Goal: Obtain resource: Obtain resource

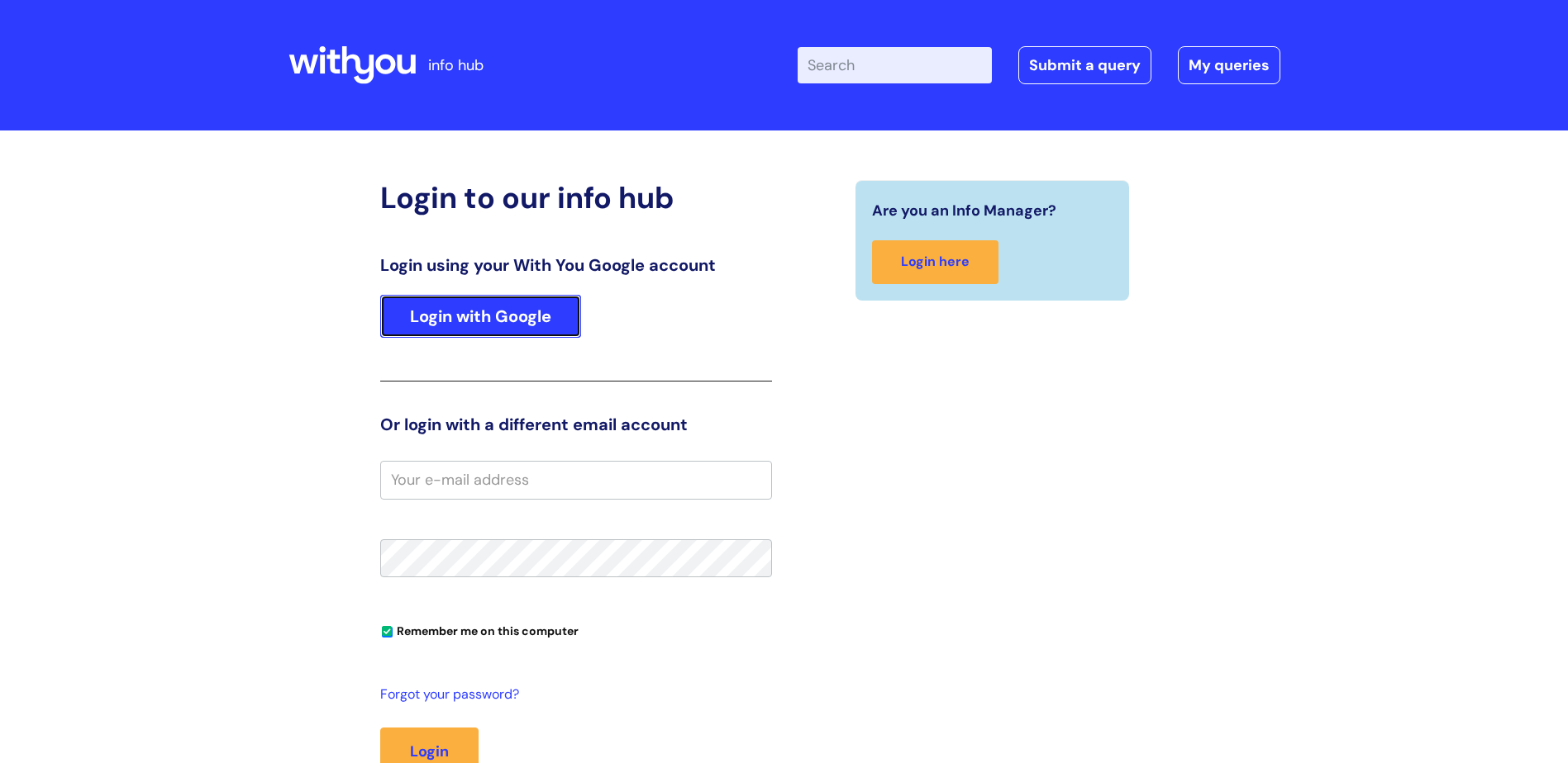
click at [419, 316] on link "Login with Google" at bounding box center [480, 316] width 201 height 43
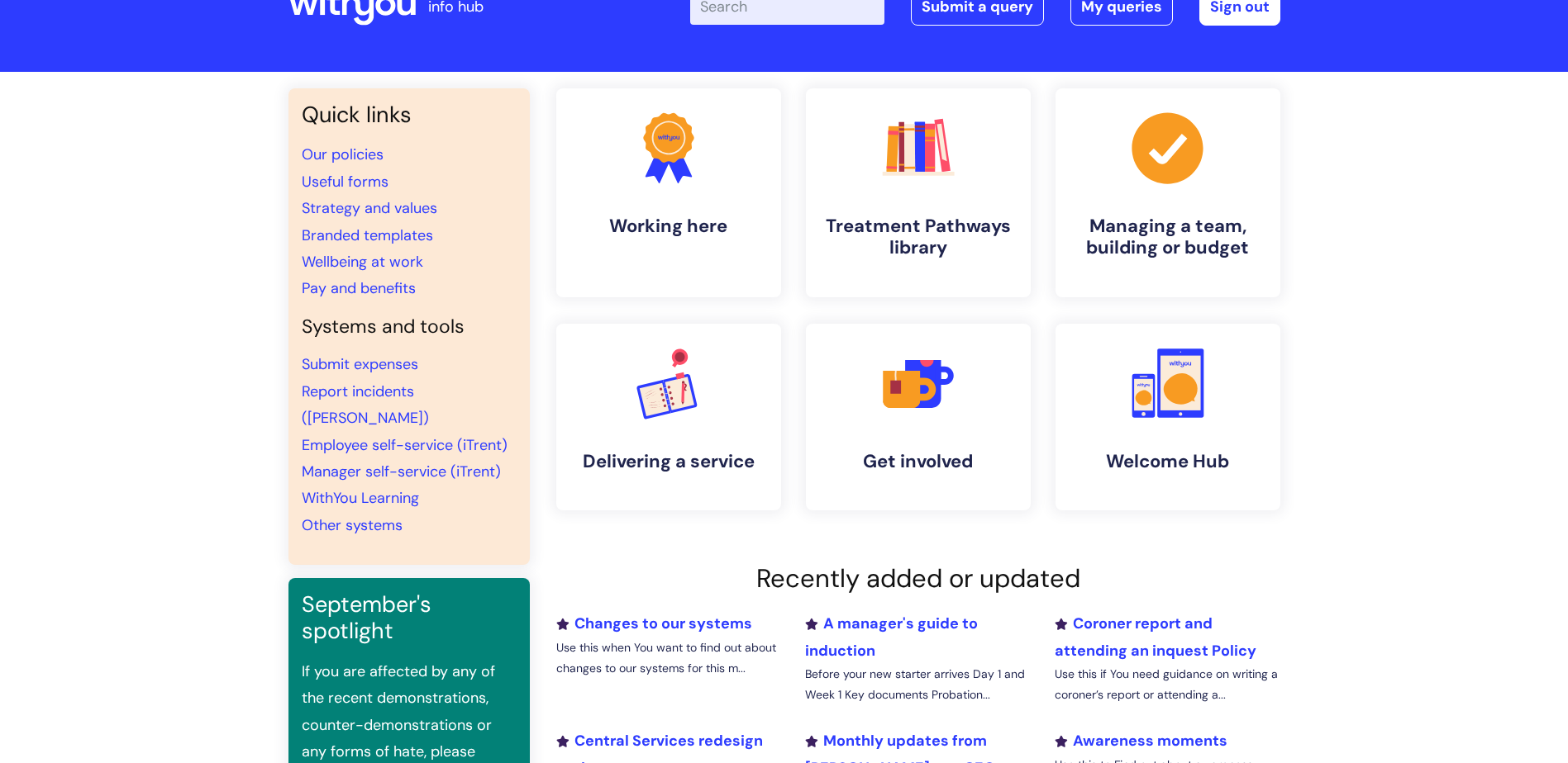
scroll to position [35, 0]
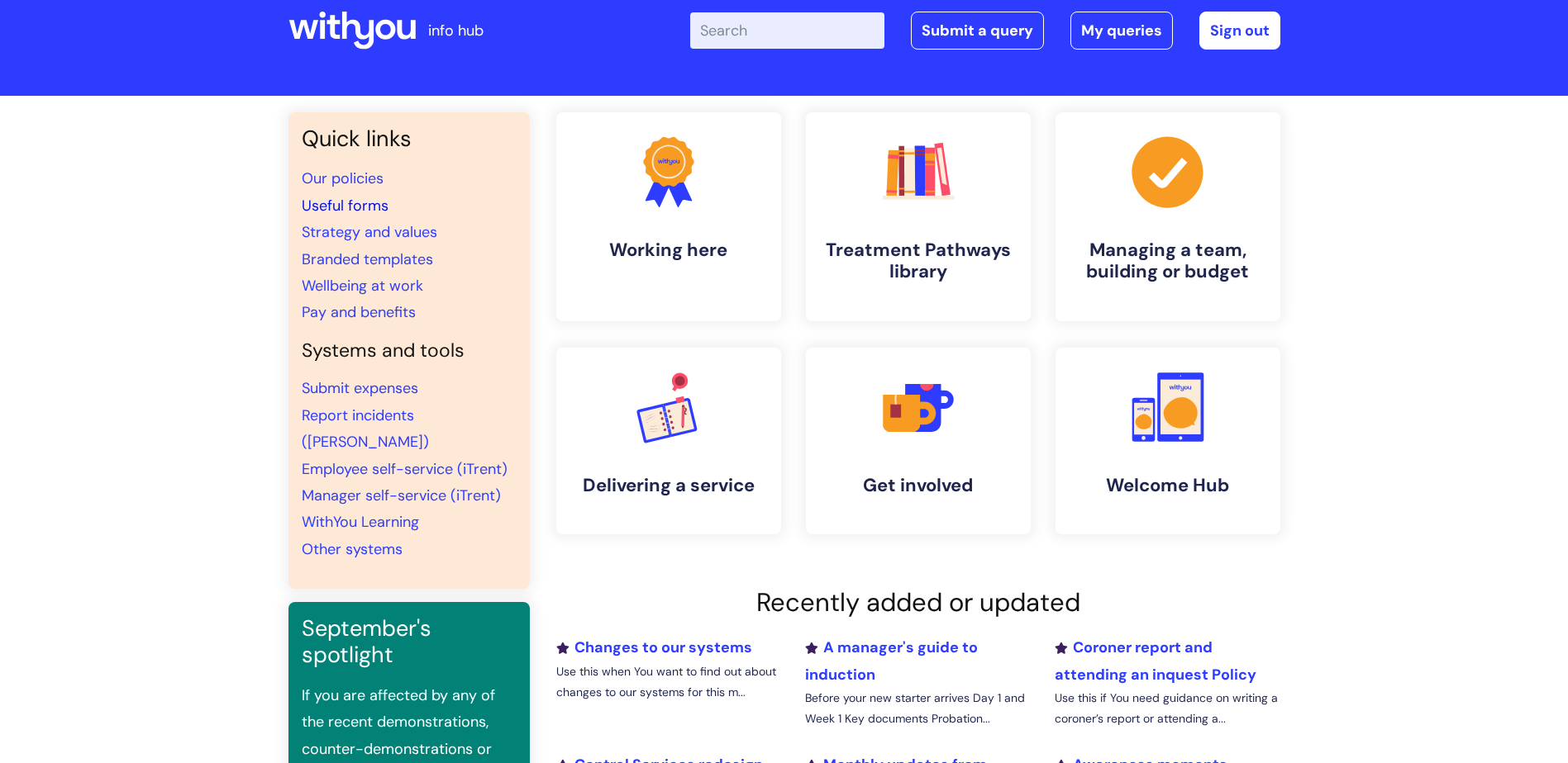
click at [351, 210] on link "Useful forms" at bounding box center [345, 206] width 87 height 20
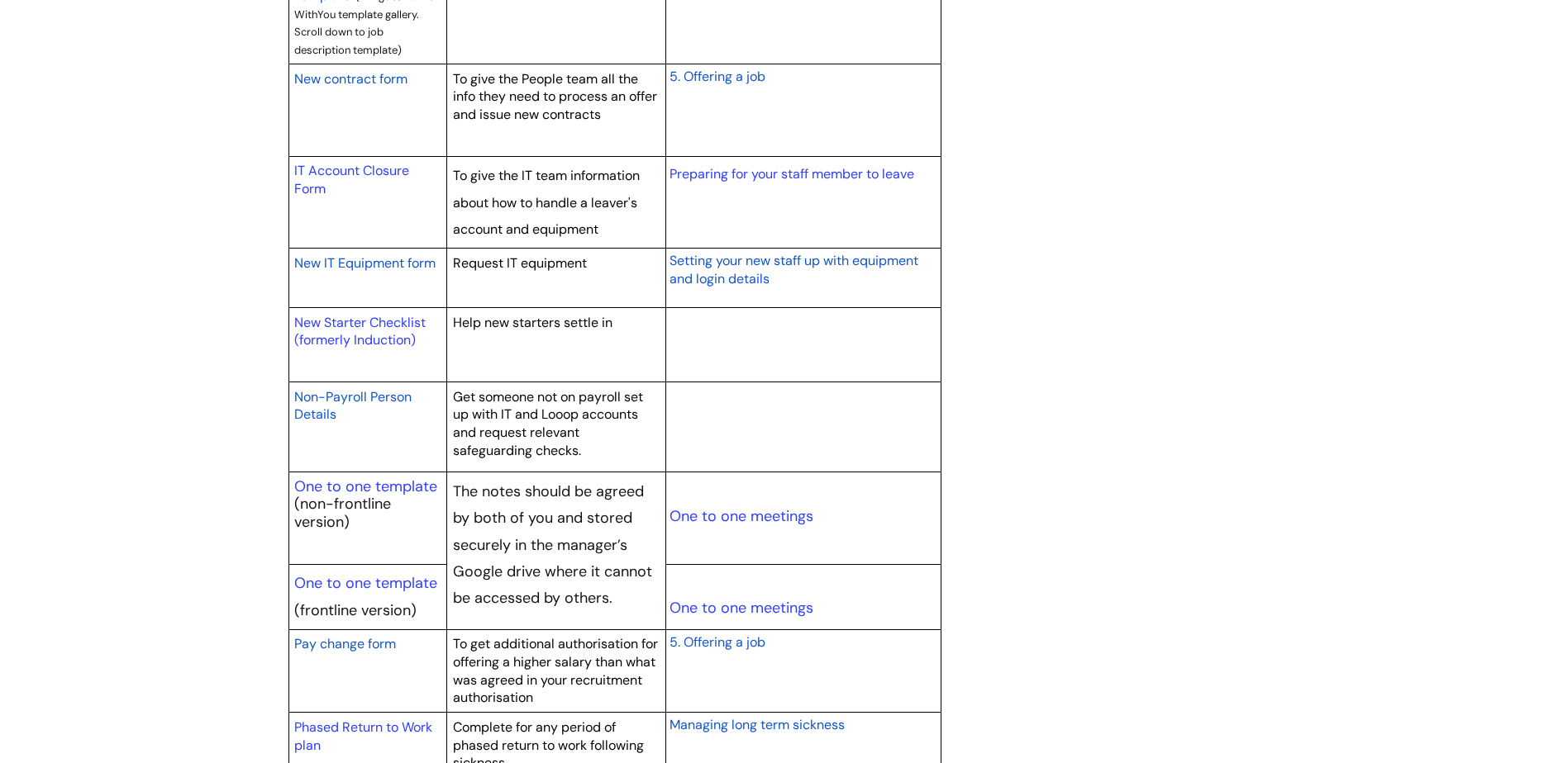
scroll to position [1652, 0]
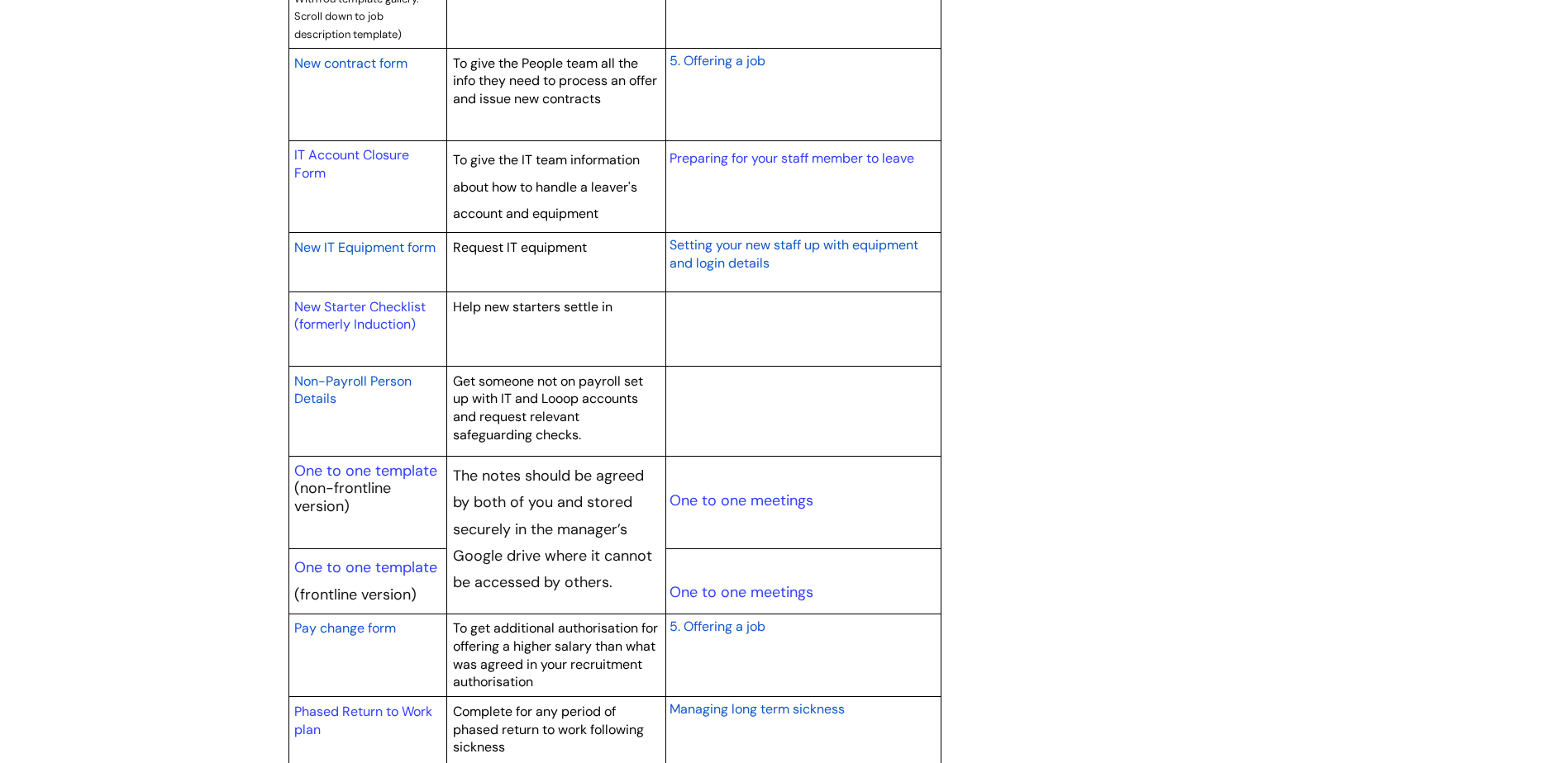
click at [336, 62] on span "New contract form" at bounding box center [350, 63] width 113 height 17
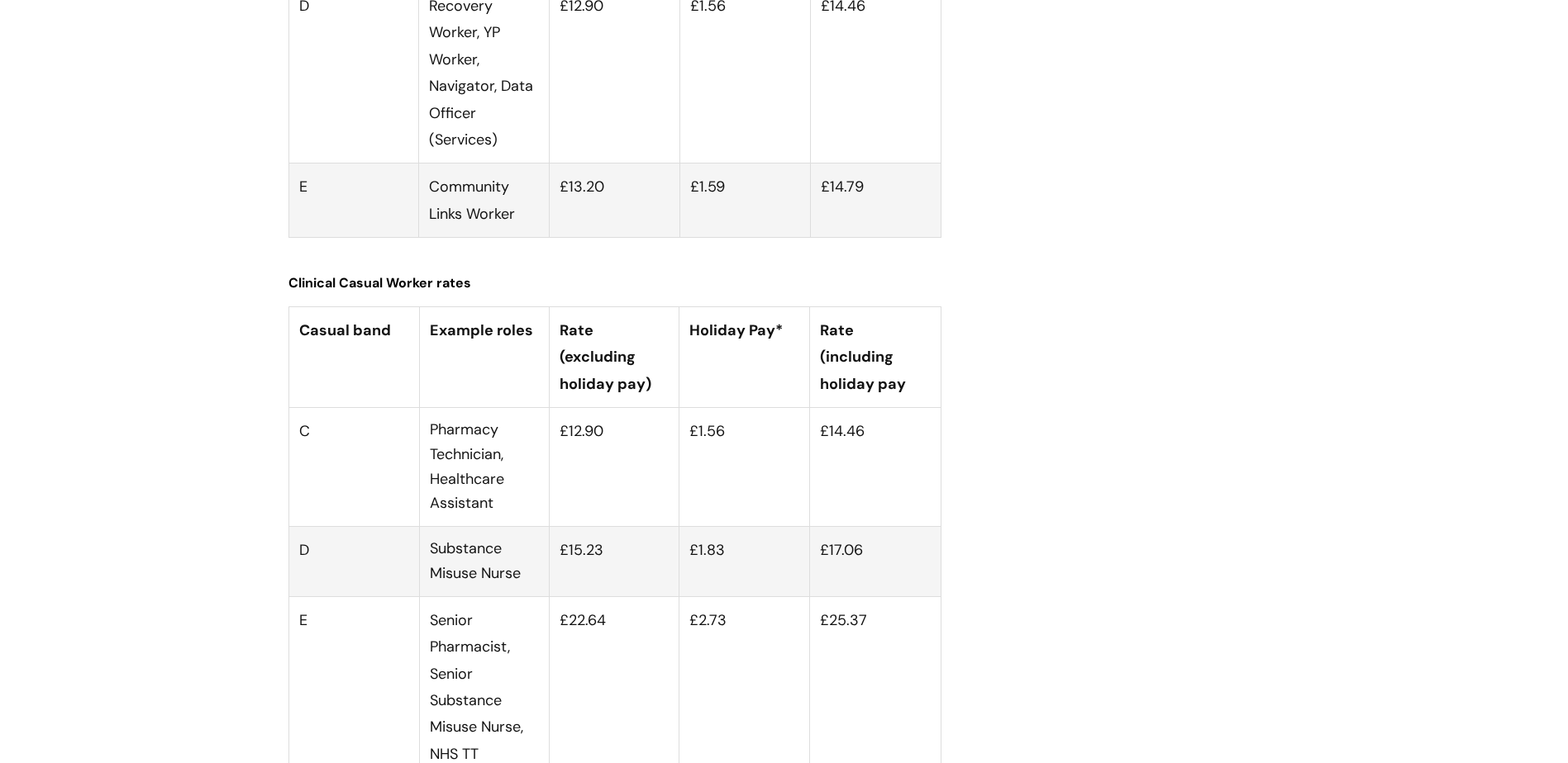
scroll to position [5040, 0]
